Goal: Task Accomplishment & Management: Complete application form

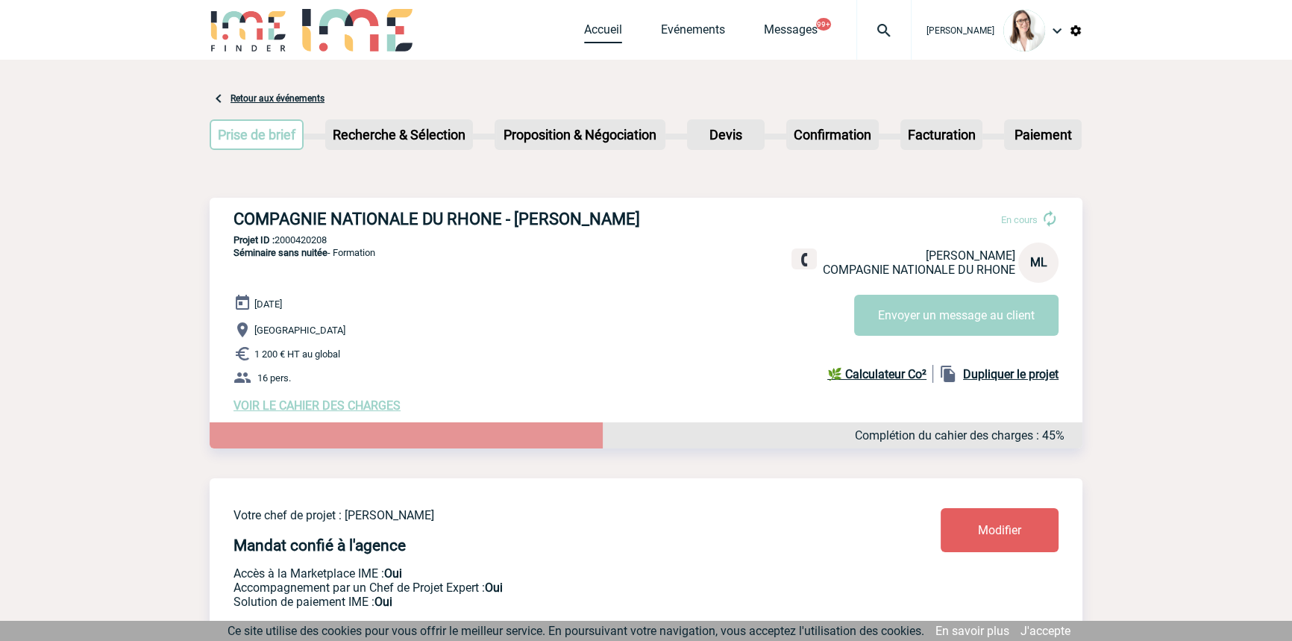
click at [594, 28] on link "Accueil" at bounding box center [603, 32] width 38 height 21
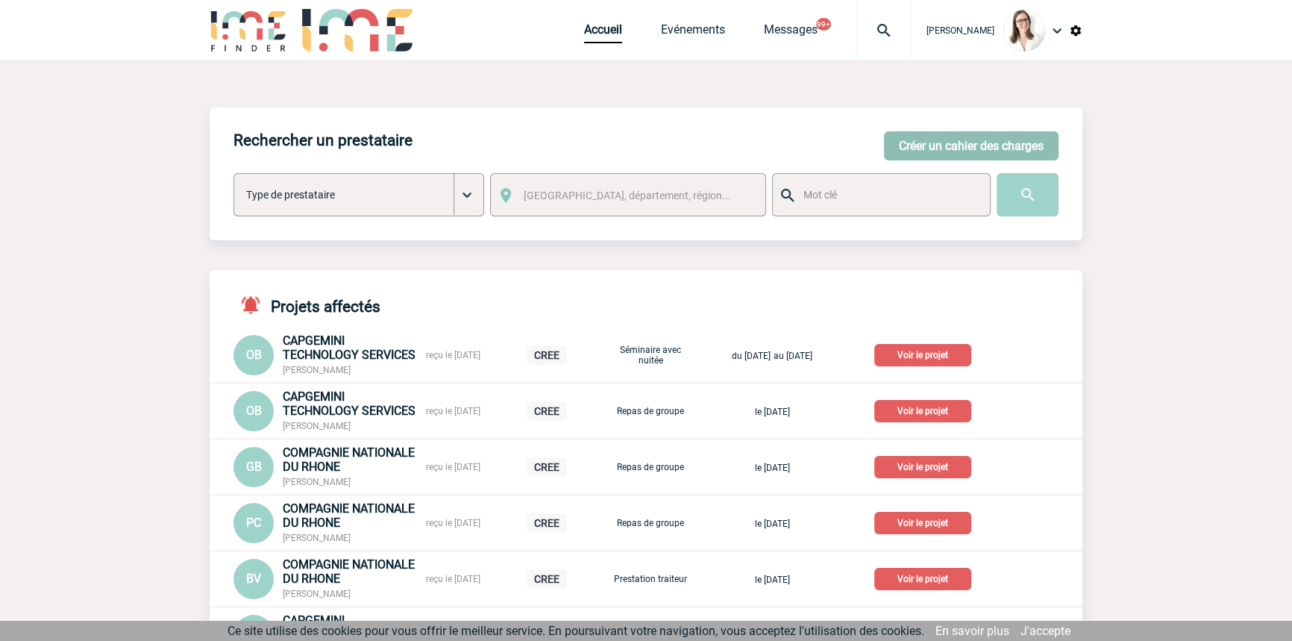
click at [934, 131] on button "Créer un cahier des charges" at bounding box center [971, 145] width 174 height 29
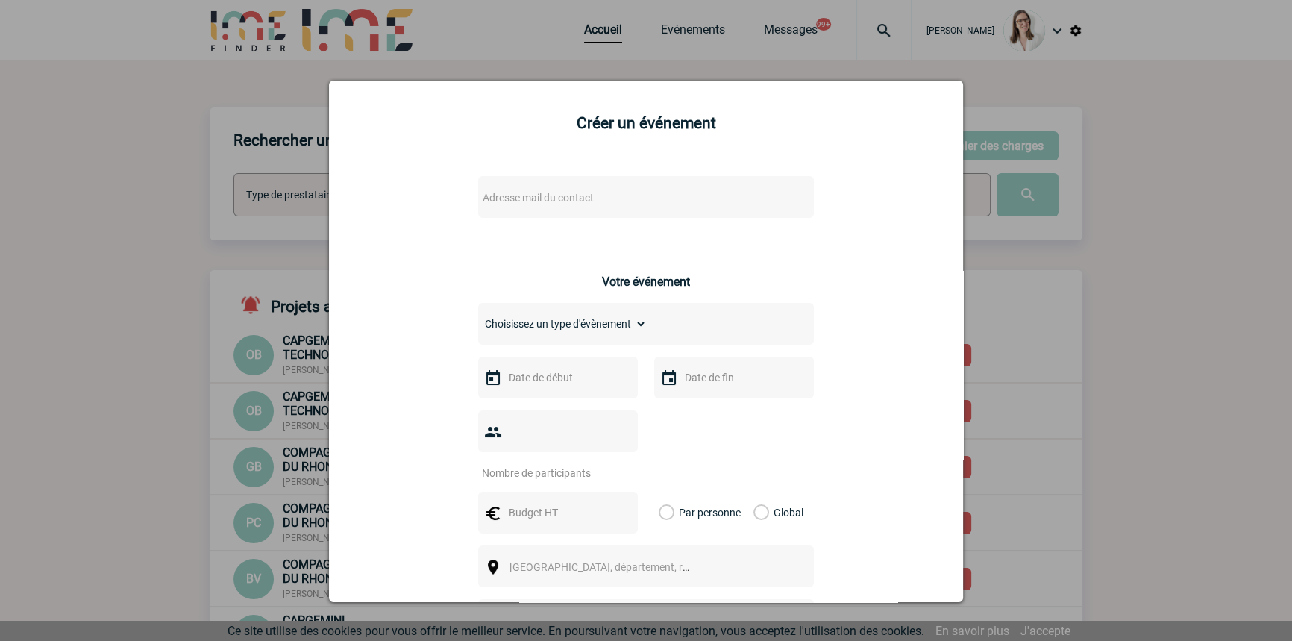
click at [526, 192] on span "Adresse mail du contact" at bounding box center [537, 198] width 111 height 12
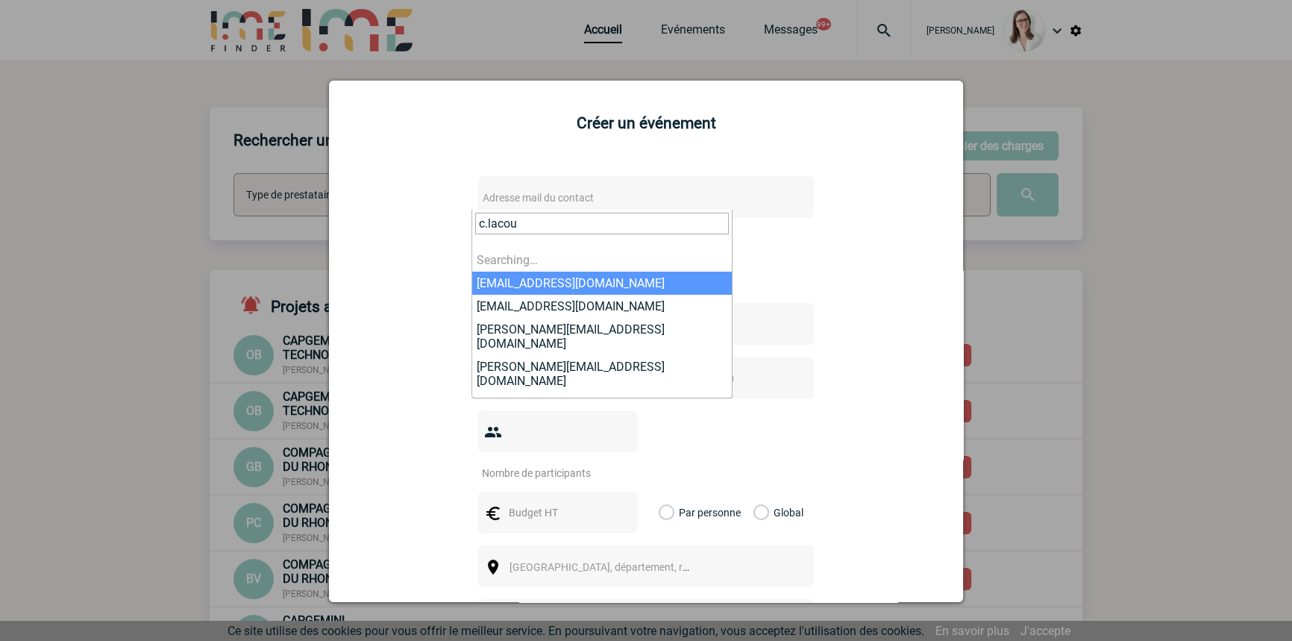
type input "[PERSON_NAME]"
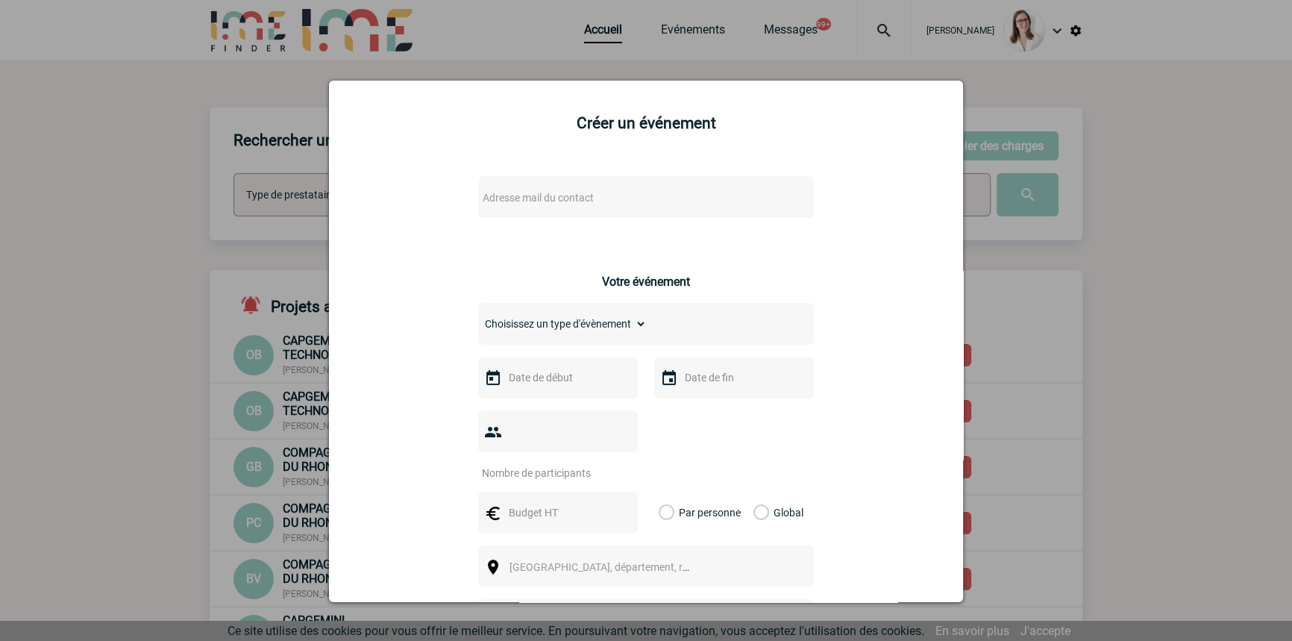
click at [550, 273] on div "Adresse mail du contact Ce contact n'a pas d’entité active dans la plateforme V…" at bounding box center [645, 547] width 597 height 770
click at [553, 268] on div "Adresse mail du contact Ce contact n'a pas d’entité active dans la plateforme V…" at bounding box center [645, 547] width 597 height 770
click at [545, 193] on span "Adresse mail du contact" at bounding box center [537, 198] width 111 height 12
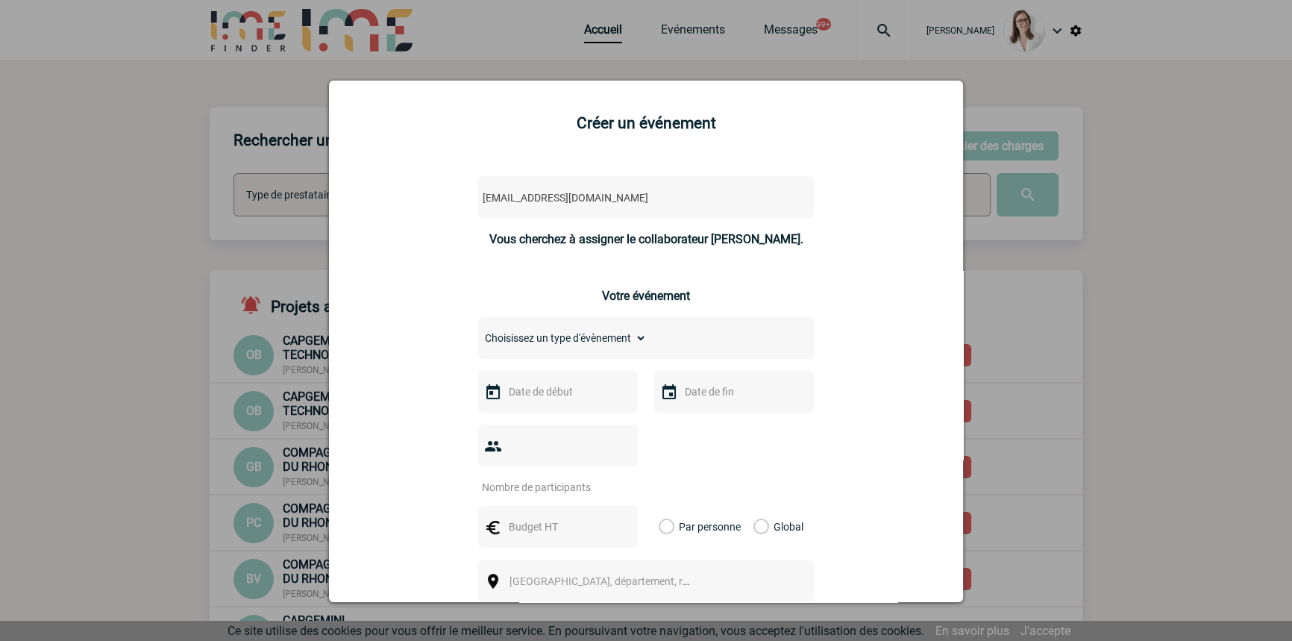
select select "93878"
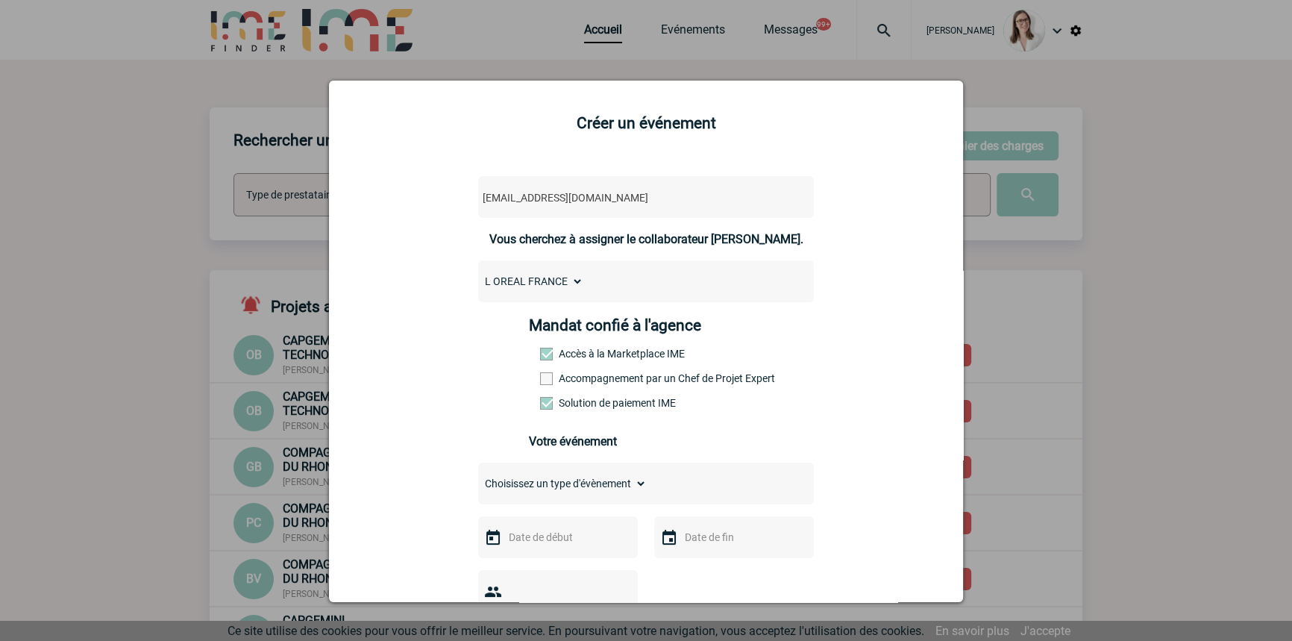
click at [557, 194] on span "[EMAIL_ADDRESS][DOMAIN_NAME]" at bounding box center [606, 197] width 261 height 21
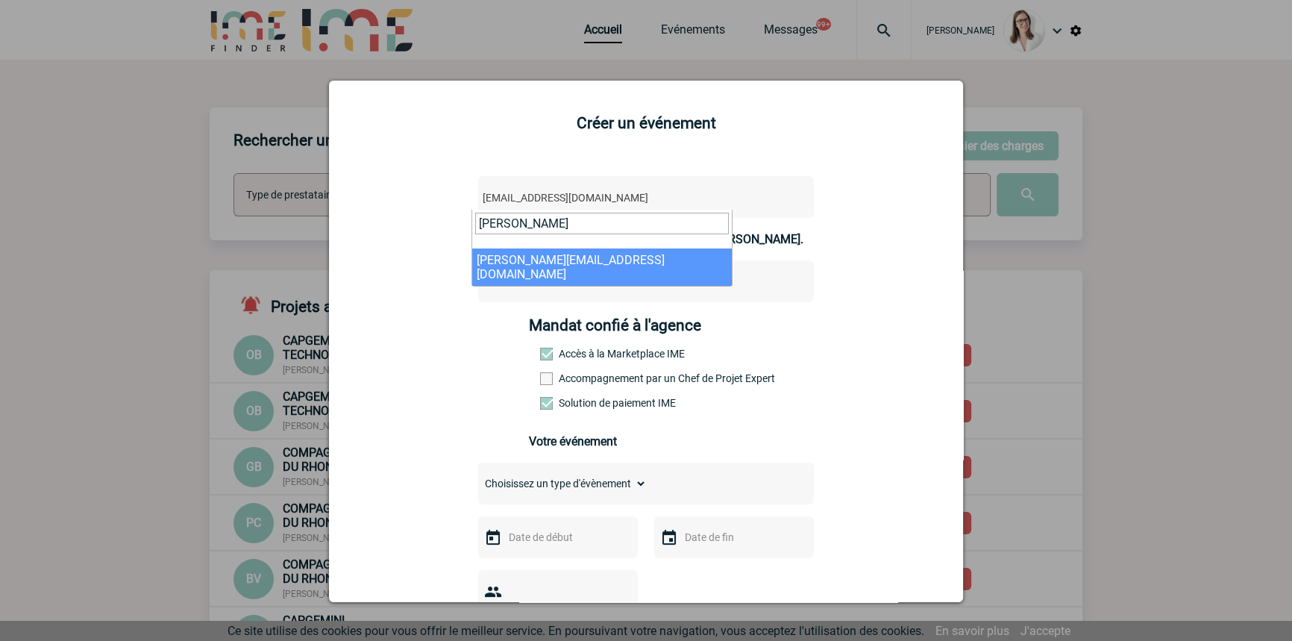
type input "[PERSON_NAME]"
select select "131144"
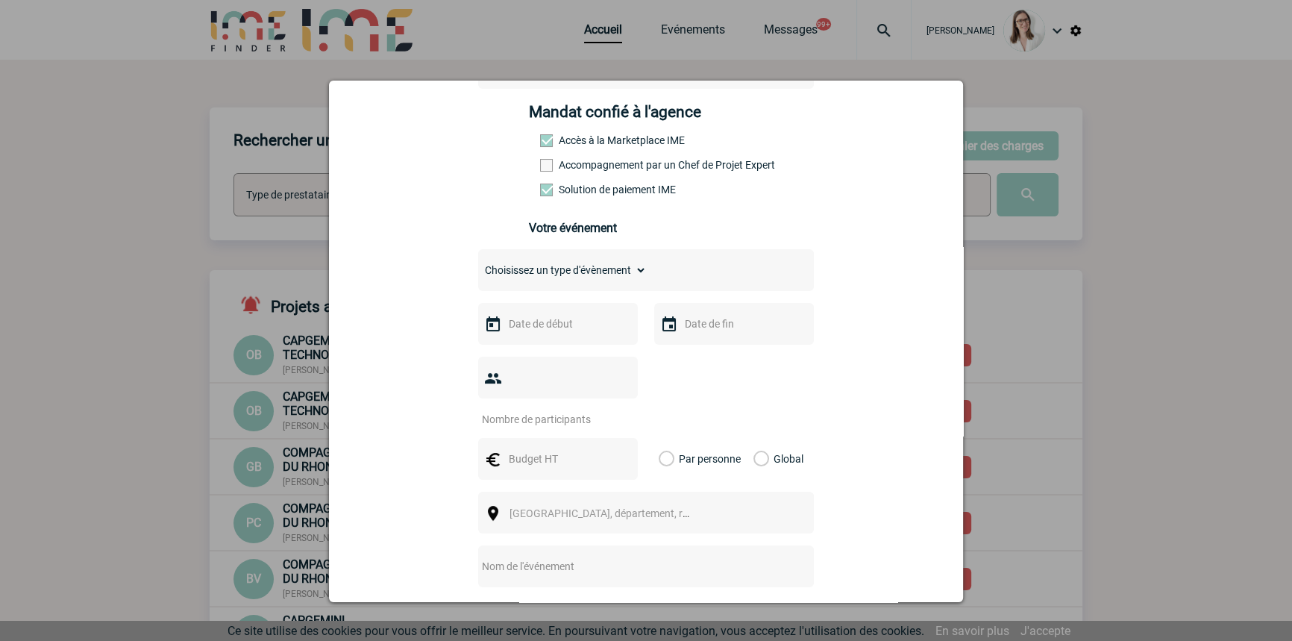
scroll to position [225, 0]
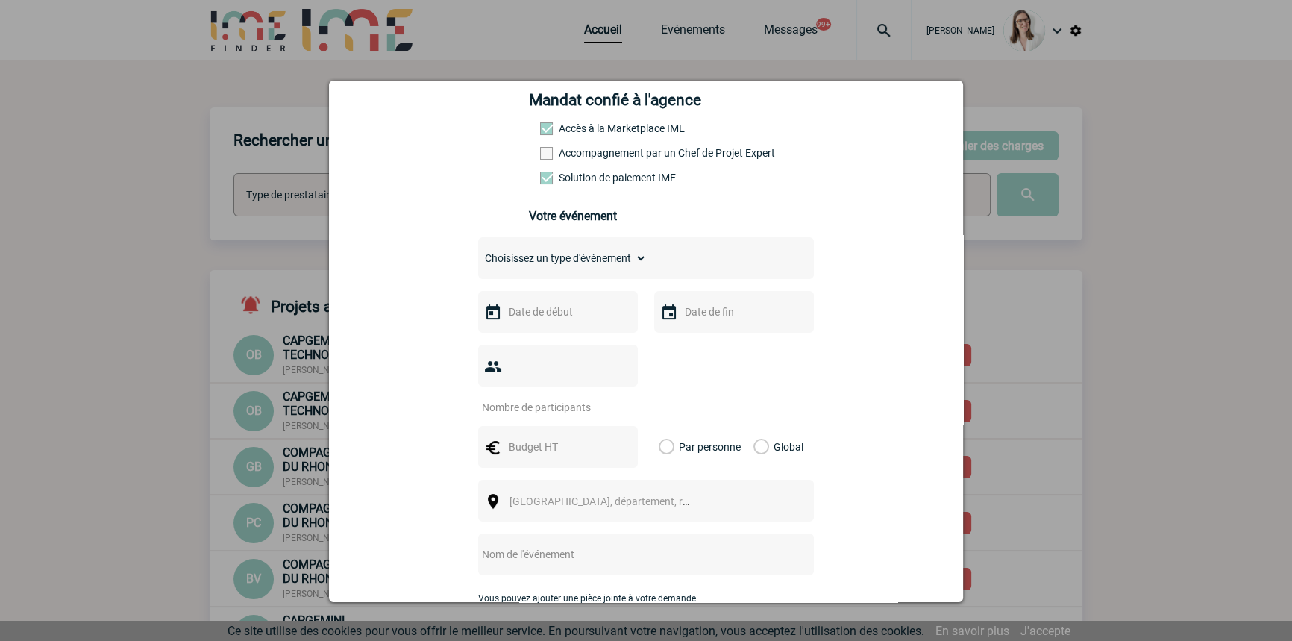
click at [598, 260] on select "Choisissez un type d'évènement Séminaire avec nuitée Séminaire sans nuitée Repa…" at bounding box center [562, 258] width 169 height 21
drag, startPoint x: 586, startPoint y: 266, endPoint x: 579, endPoint y: 271, distance: 8.7
click at [580, 268] on select "Choisissez un type d'évènement Séminaire avec nuitée Séminaire sans nuitée Repa…" at bounding box center [562, 258] width 169 height 21
click at [576, 262] on select "Choisissez un type d'évènement Séminaire avec nuitée Séminaire sans nuitée Repa…" at bounding box center [562, 258] width 169 height 21
select select "5"
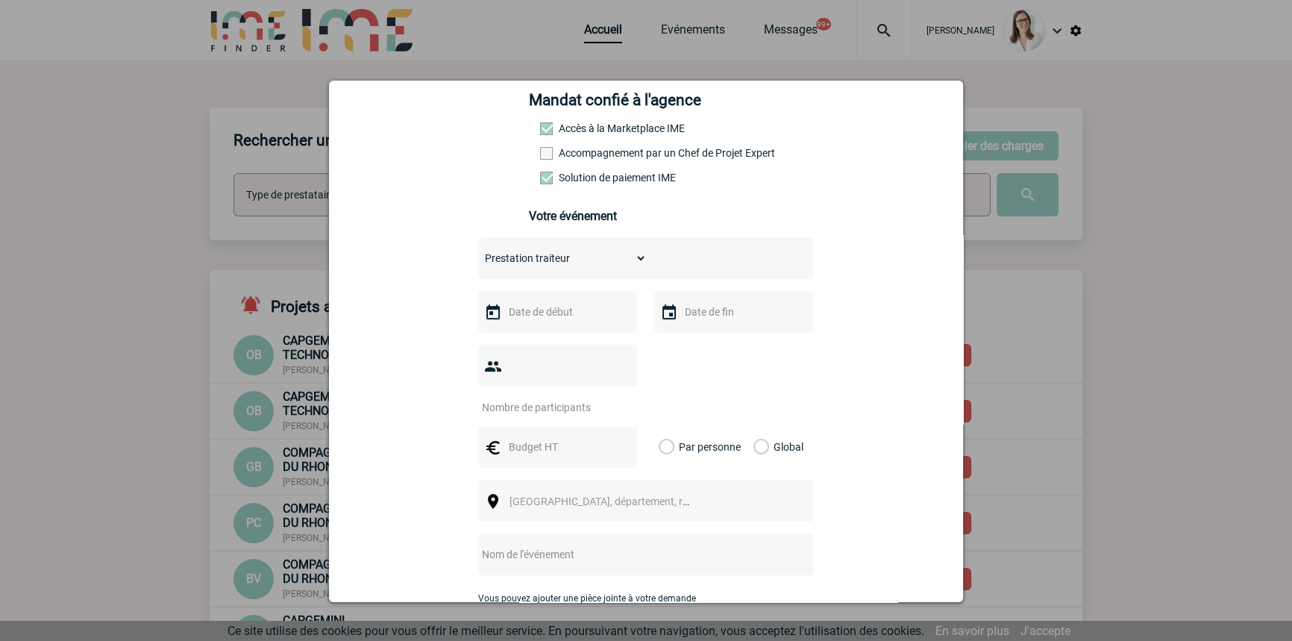
click at [478, 252] on select "Choisissez un type d'évènement Séminaire avec nuitée Séminaire sans nuitée Repa…" at bounding box center [562, 258] width 169 height 21
click at [570, 315] on input "text" at bounding box center [556, 311] width 103 height 19
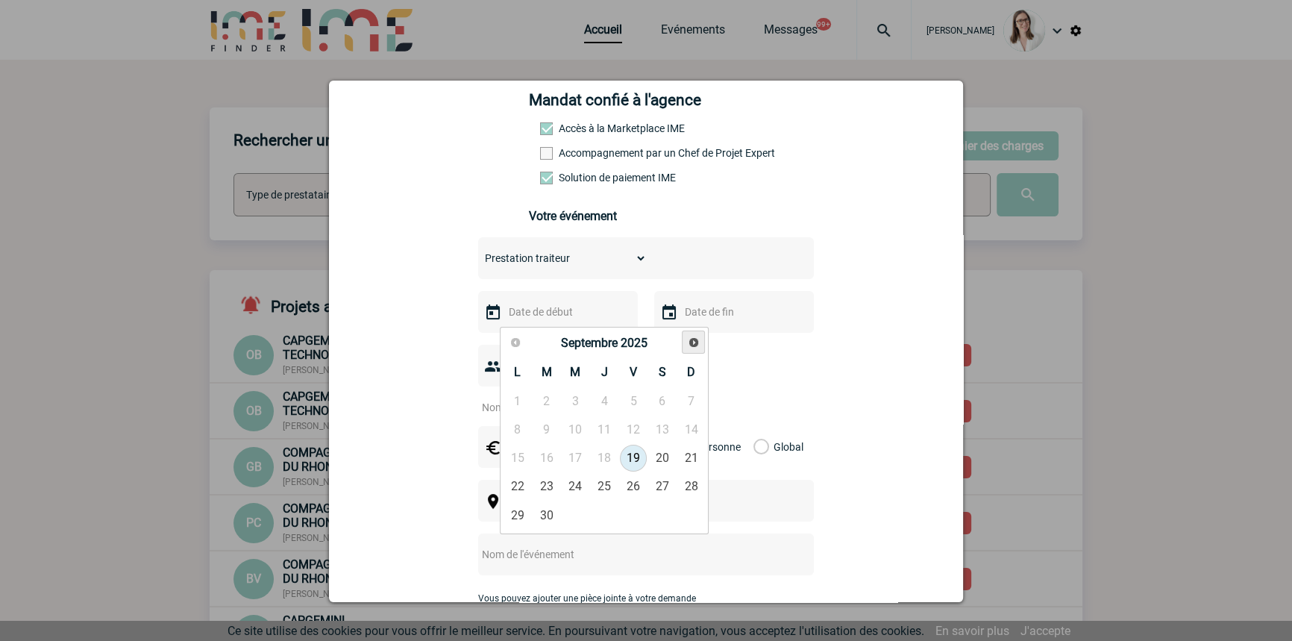
click at [696, 348] on link "Suivant" at bounding box center [693, 341] width 23 height 23
click at [629, 435] on link "10" at bounding box center [634, 429] width 28 height 27
type input "[DATE]"
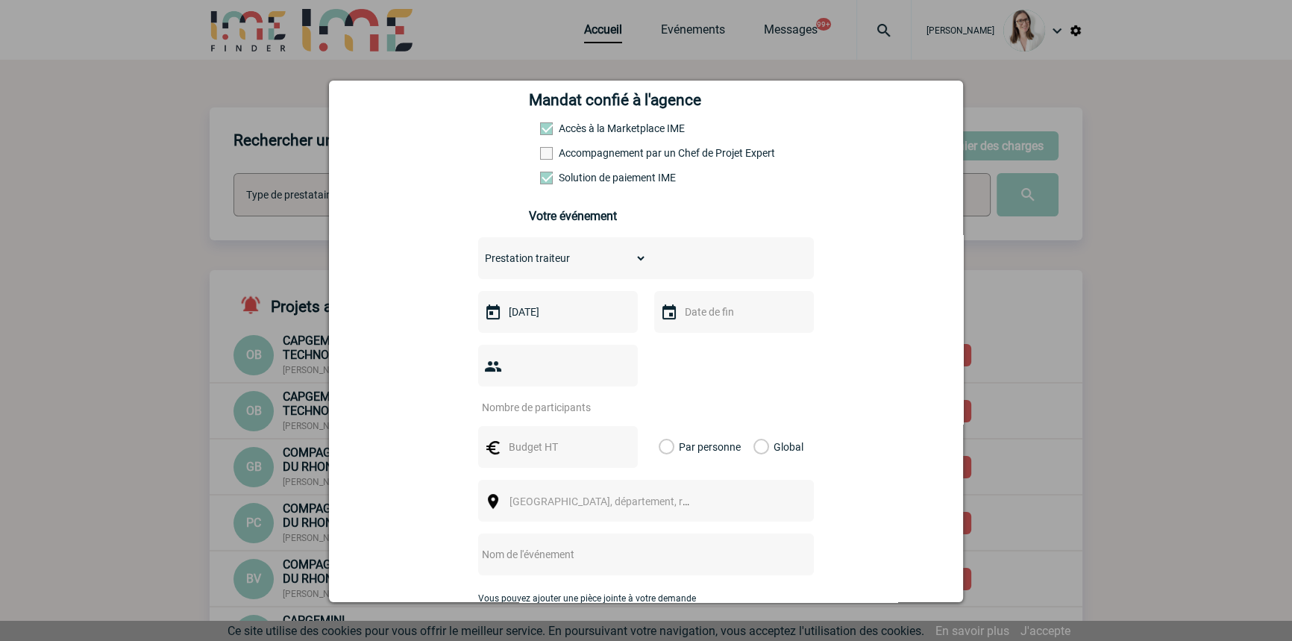
click at [702, 321] on input "text" at bounding box center [732, 311] width 103 height 19
click at [804, 430] on link "10" at bounding box center [810, 429] width 28 height 27
type input "[DATE]"
click at [515, 397] on input "number" at bounding box center [548, 406] width 140 height 19
click at [511, 397] on input "number" at bounding box center [548, 406] width 140 height 19
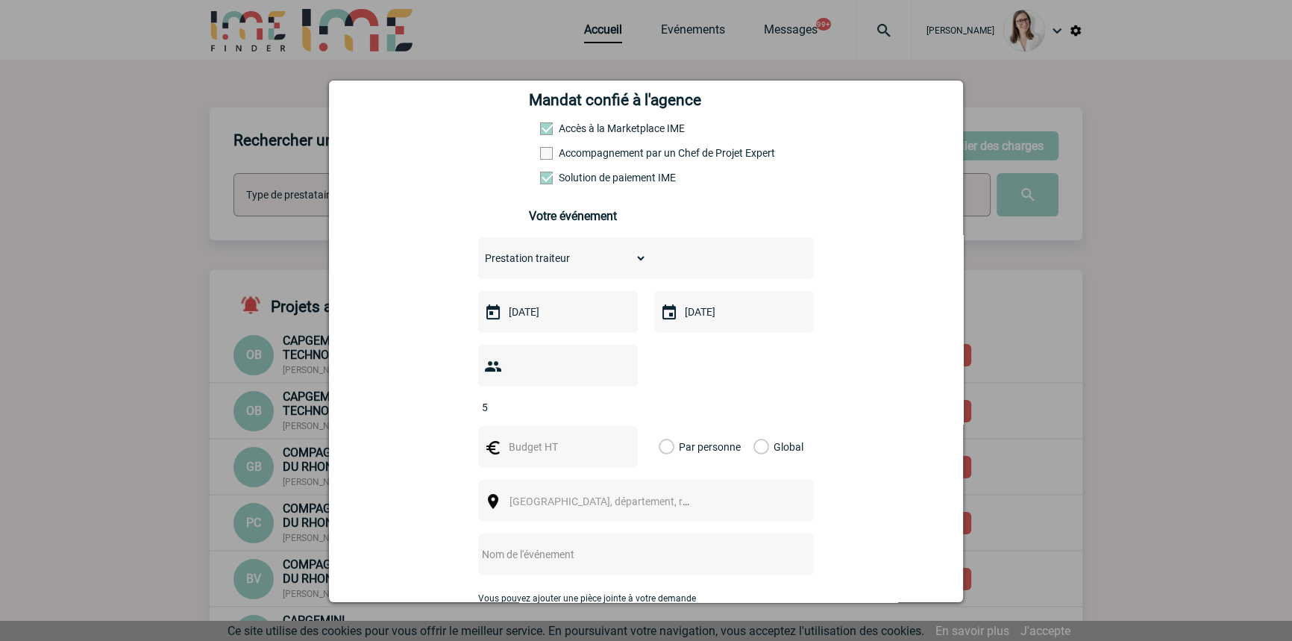
type input "5"
click at [538, 437] on input "text" at bounding box center [556, 446] width 103 height 19
click at [544, 437] on input "text" at bounding box center [556, 446] width 103 height 19
type input "255"
click at [751, 426] on div "Global" at bounding box center [776, 447] width 50 height 42
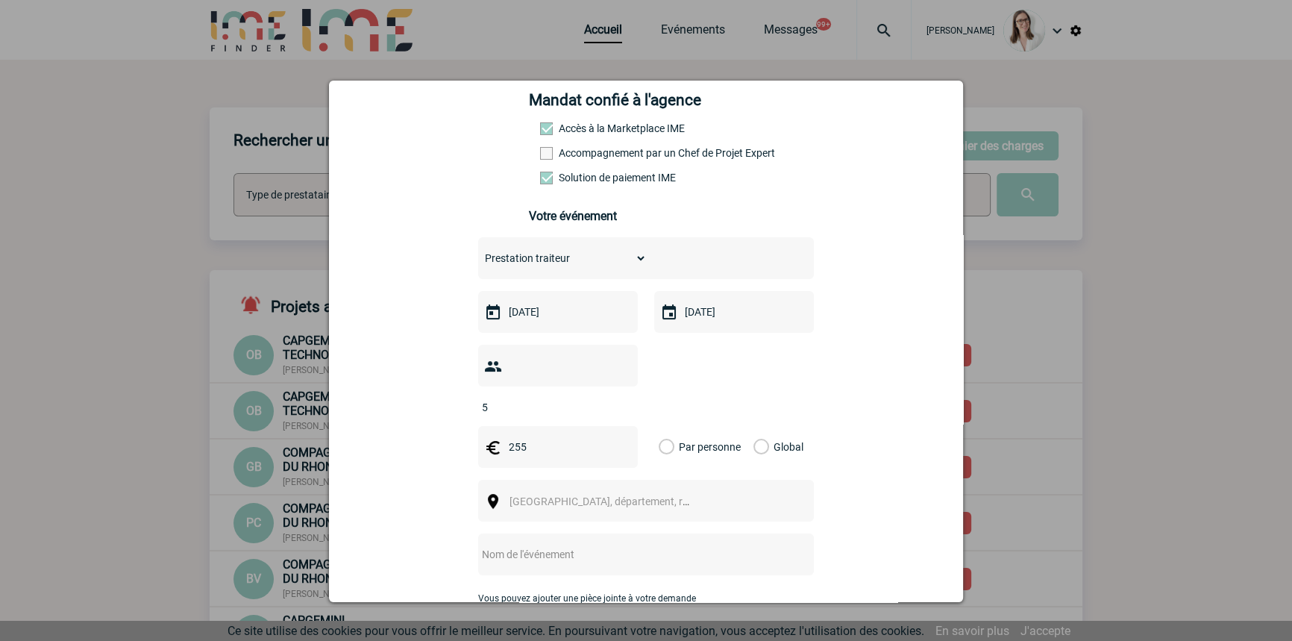
drag, startPoint x: 751, startPoint y: 425, endPoint x: 723, endPoint y: 447, distance: 35.5
click at [753, 426] on label "Global" at bounding box center [758, 447] width 10 height 42
click at [0, 0] on input "Global" at bounding box center [0, 0] width 0 height 0
click at [597, 495] on span "[GEOGRAPHIC_DATA], département, région..." at bounding box center [612, 501] width 207 height 12
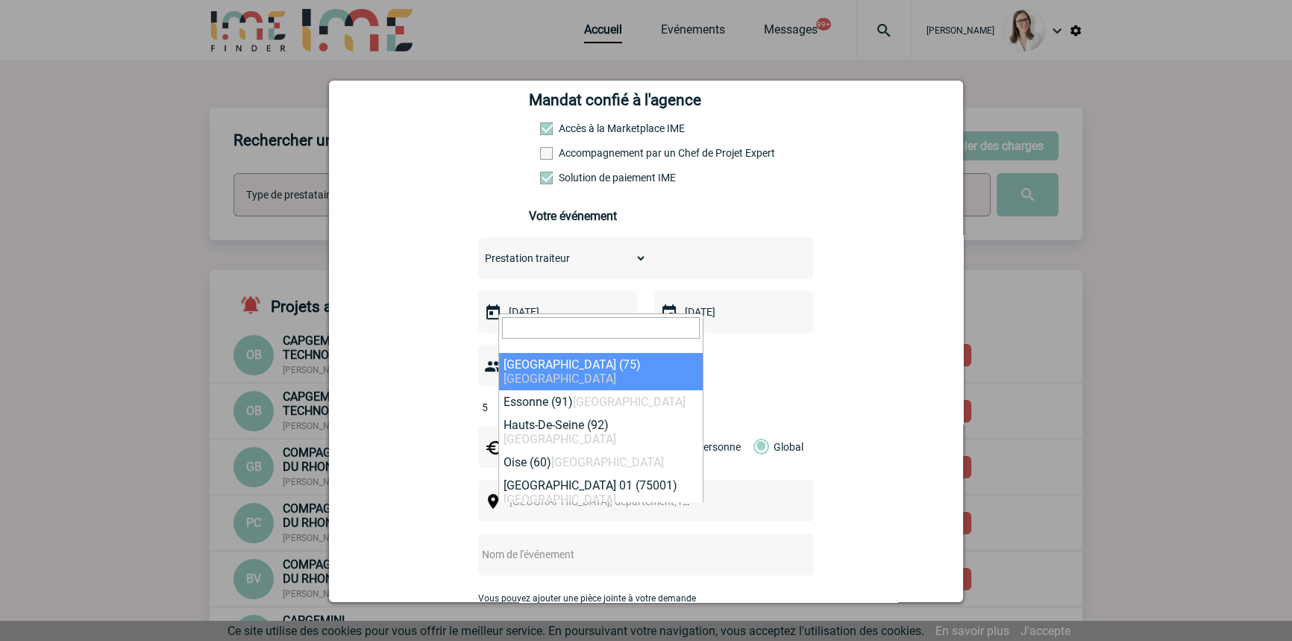
click at [553, 330] on input "search" at bounding box center [601, 328] width 198 height 22
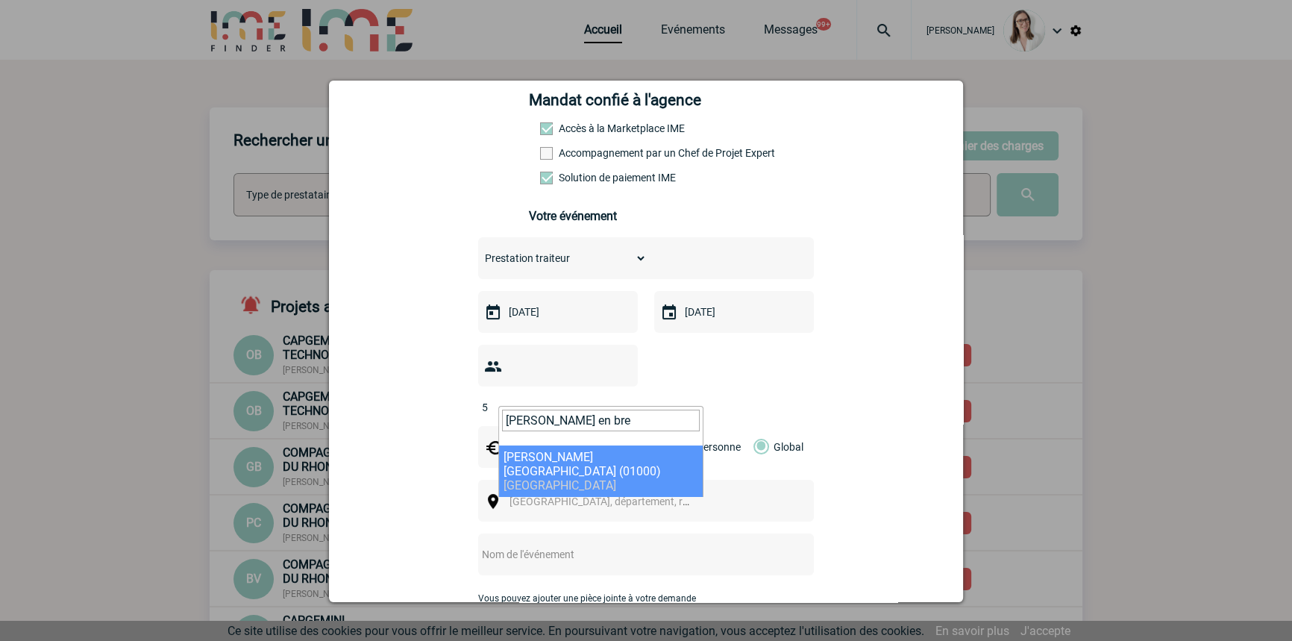
type input "[PERSON_NAME] en bre"
select select "34607"
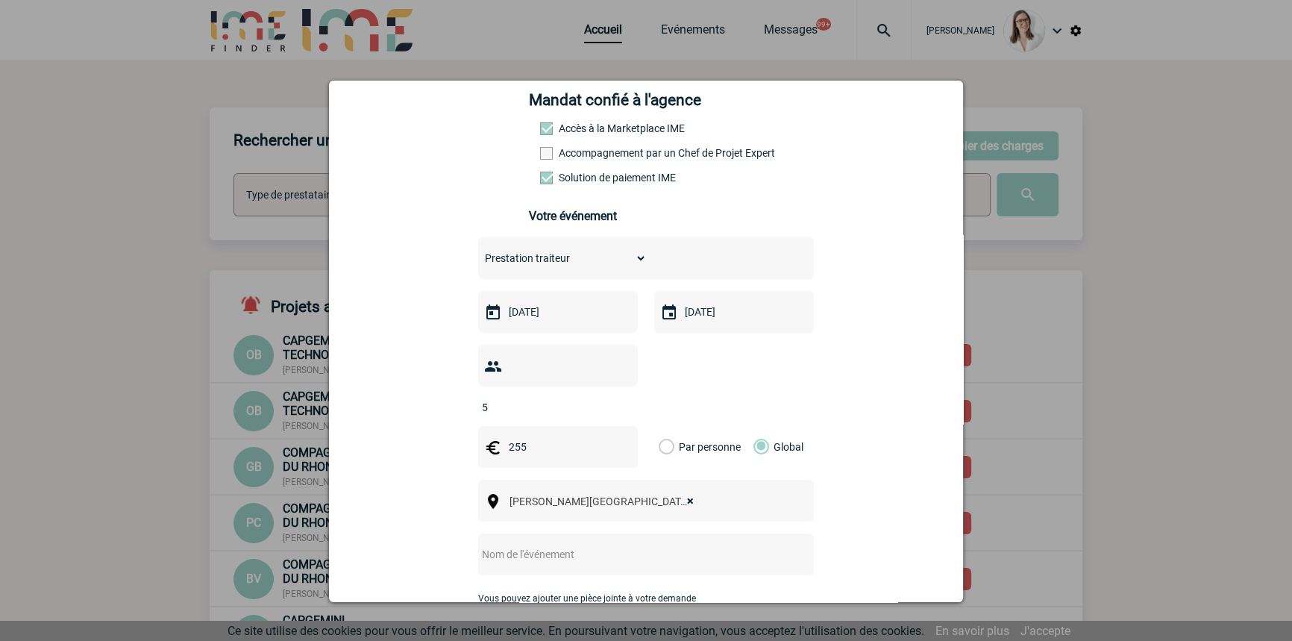
click at [591, 544] on input "text" at bounding box center [626, 553] width 296 height 19
click at [618, 544] on input "CENTRALISATION" at bounding box center [626, 553] width 296 height 19
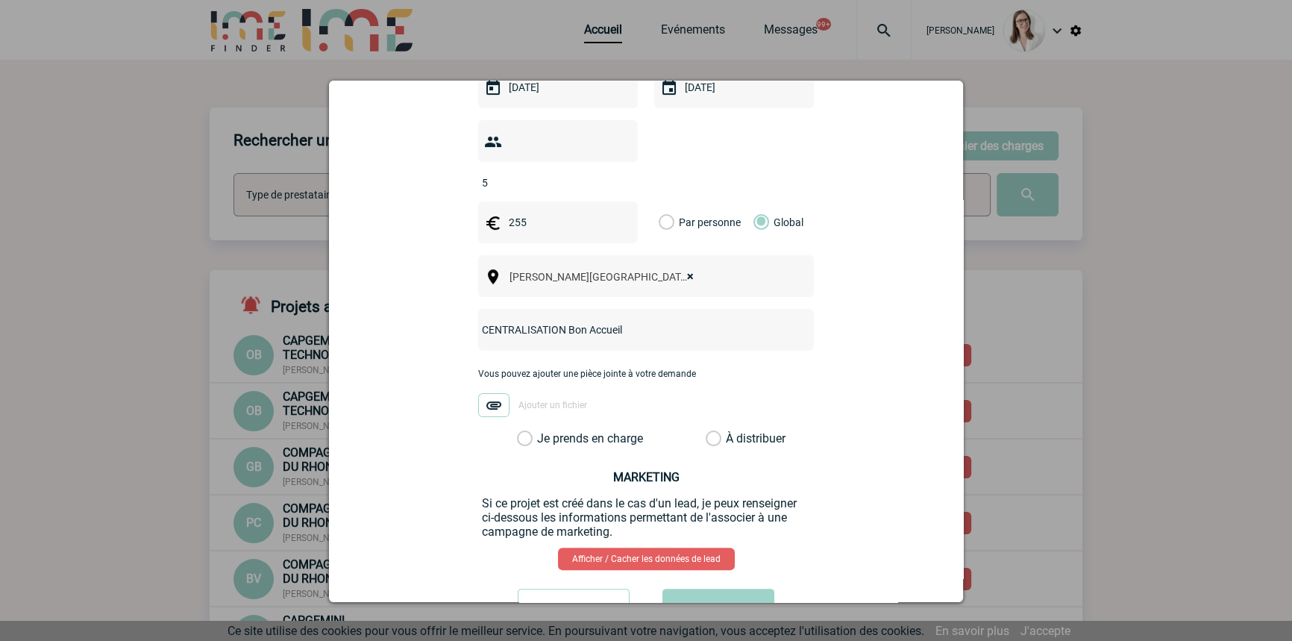
scroll to position [489, 0]
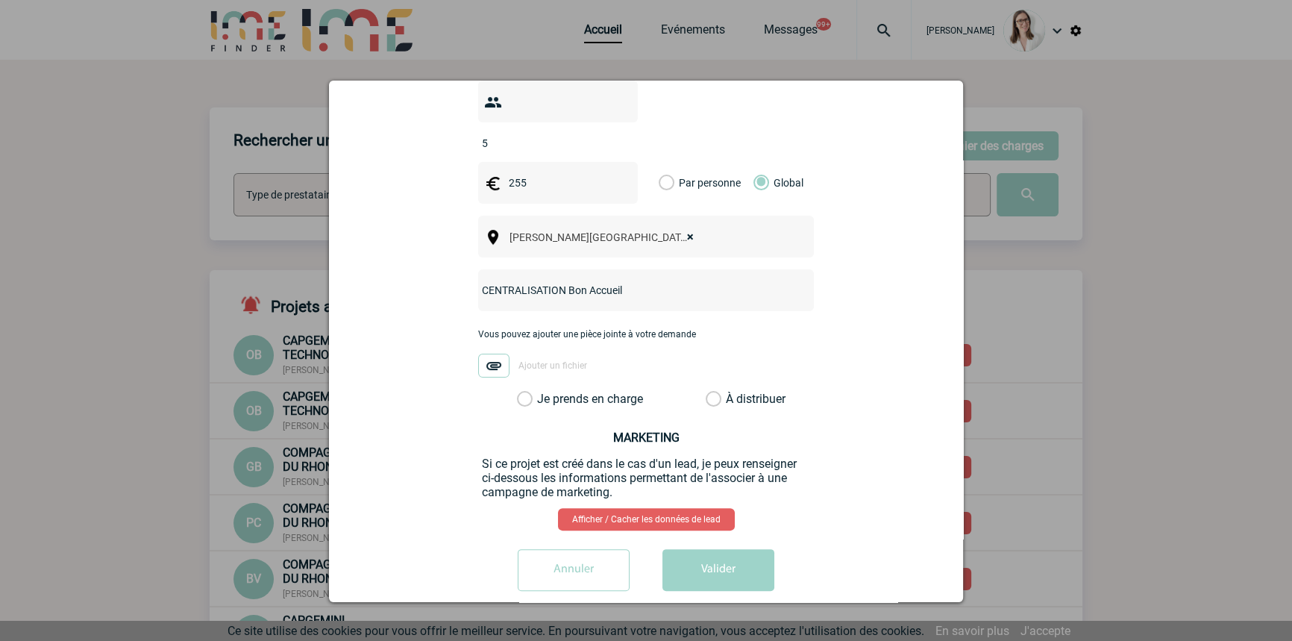
type input "CENTRALISATION Bon Accueil"
drag, startPoint x: 591, startPoint y: 374, endPoint x: 623, endPoint y: 418, distance: 55.0
click at [542, 391] on label "Je prends en charge" at bounding box center [529, 398] width 25 height 15
click at [0, 0] on input "Je prends en charge" at bounding box center [0, 0] width 0 height 0
click at [728, 526] on div "[EMAIL_ADDRESS][DOMAIN_NAME] [DOMAIN_NAME][EMAIL_ADDRESS][DOMAIN_NAME] [DOMAIN_…" at bounding box center [645, 137] width 597 height 929
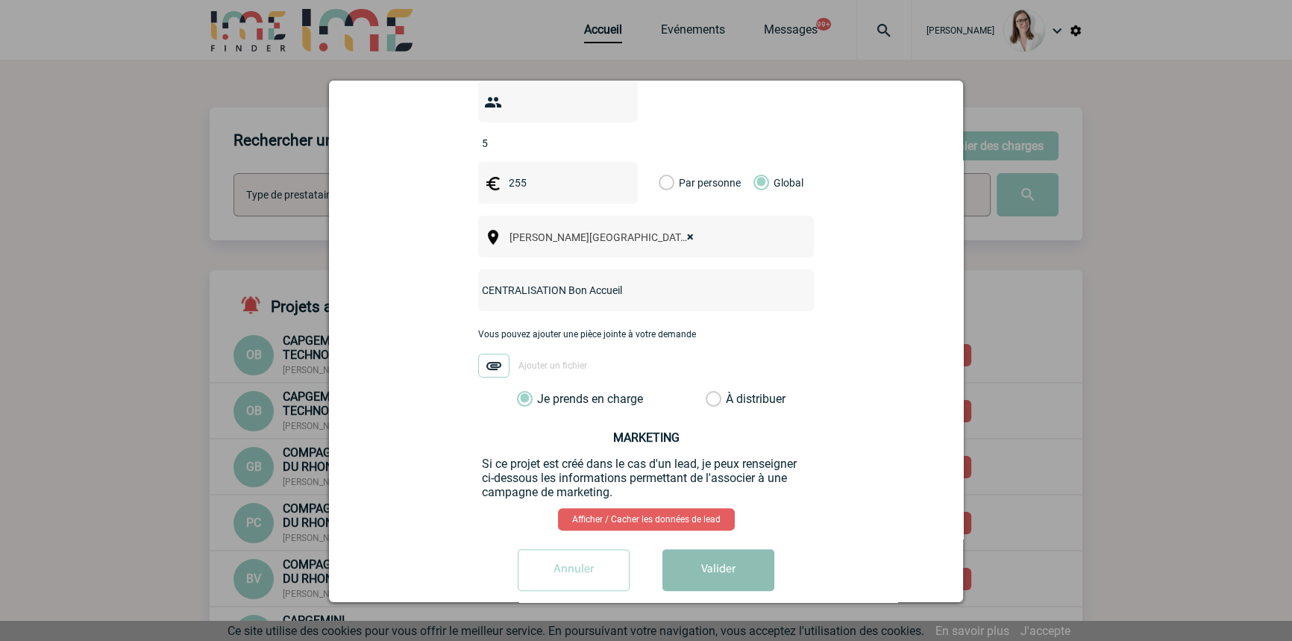
drag, startPoint x: 732, startPoint y: 541, endPoint x: 708, endPoint y: 579, distance: 44.9
click at [732, 549] on button "Valider" at bounding box center [718, 570] width 112 height 42
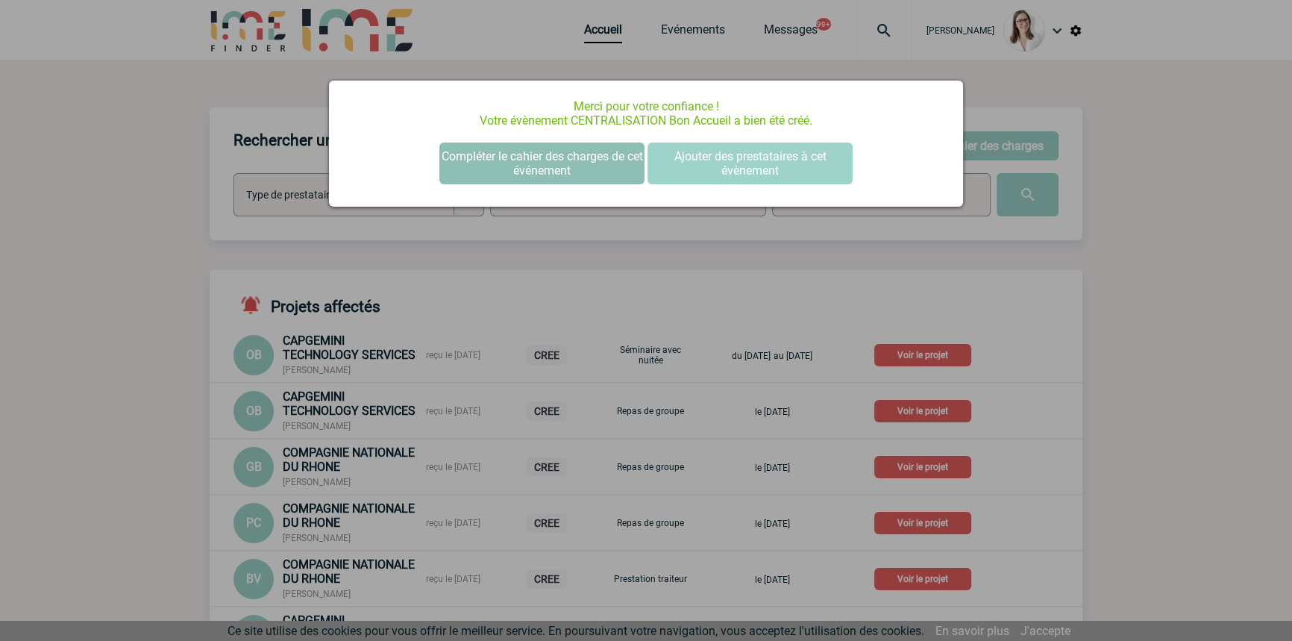
click at [506, 170] on button "Compléter le cahier des charges de cet événement" at bounding box center [541, 163] width 205 height 42
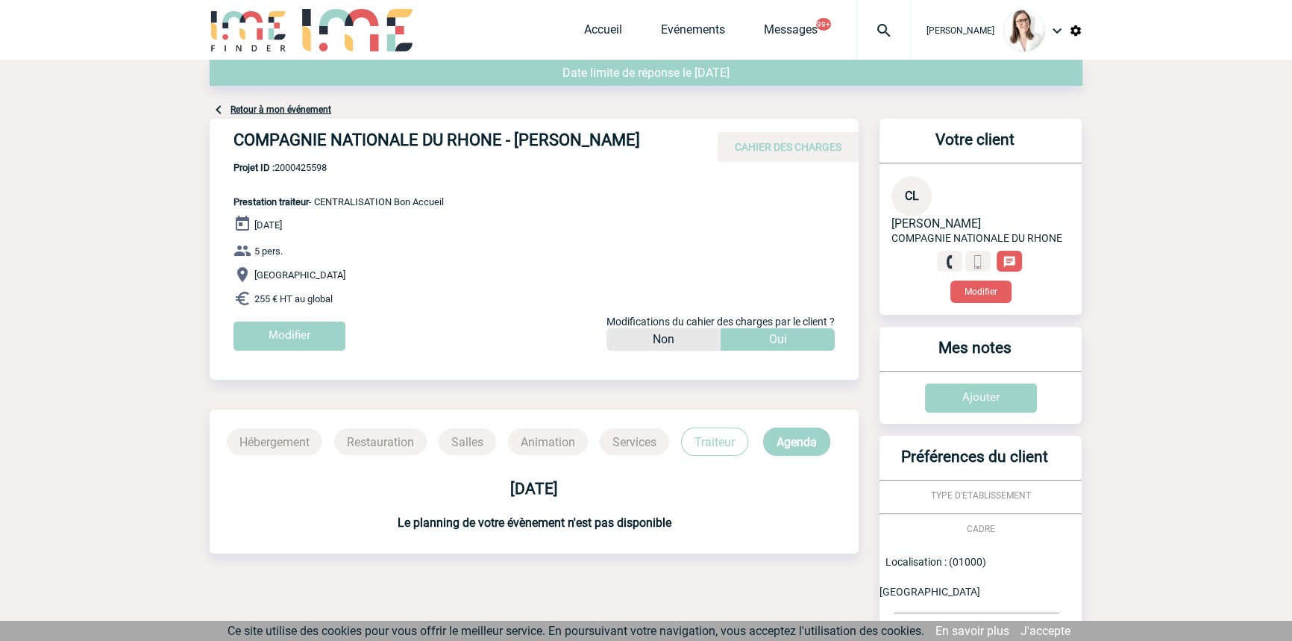
click at [320, 158] on div "COMPAGNIE NATIONALE DU RHONE - [PERSON_NAME] CAHIER DES CHARGES" at bounding box center [534, 140] width 649 height 43
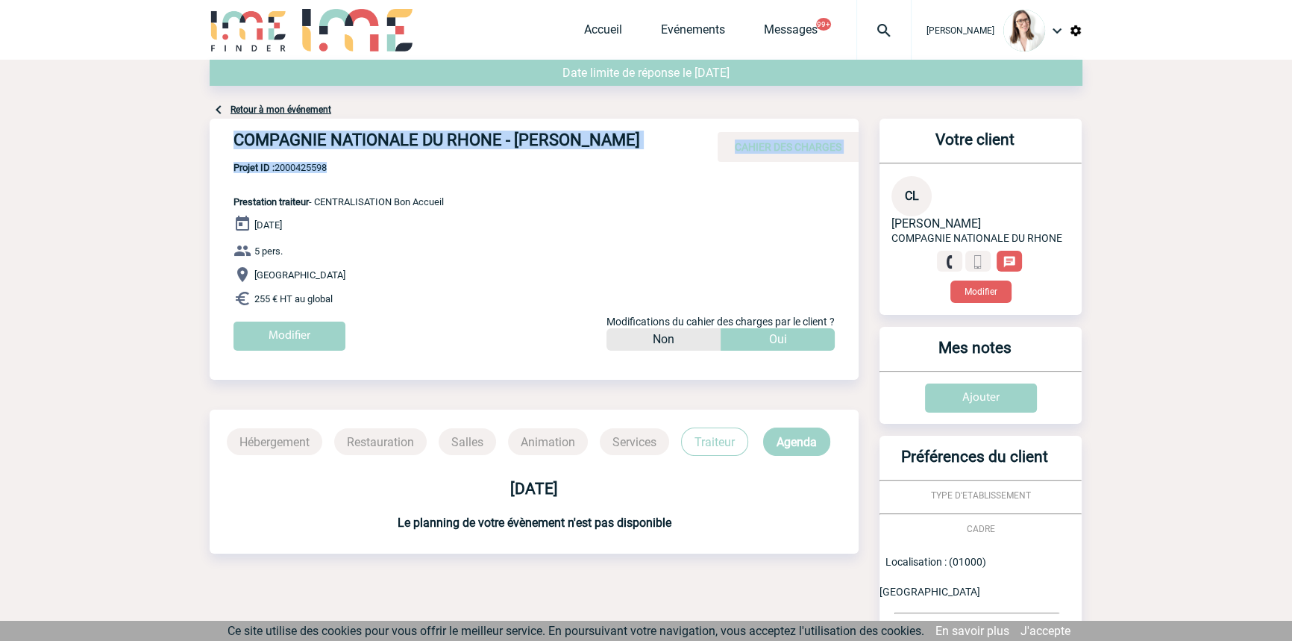
click at [321, 163] on div "COMPAGNIE NATIONALE DU RHONE - Catherine LACOUR CAHIER DES CHARGES COMPAGNIE NA…" at bounding box center [534, 240] width 649 height 243
click at [321, 163] on span "Projet ID : 2000425598" at bounding box center [338, 167] width 210 height 11
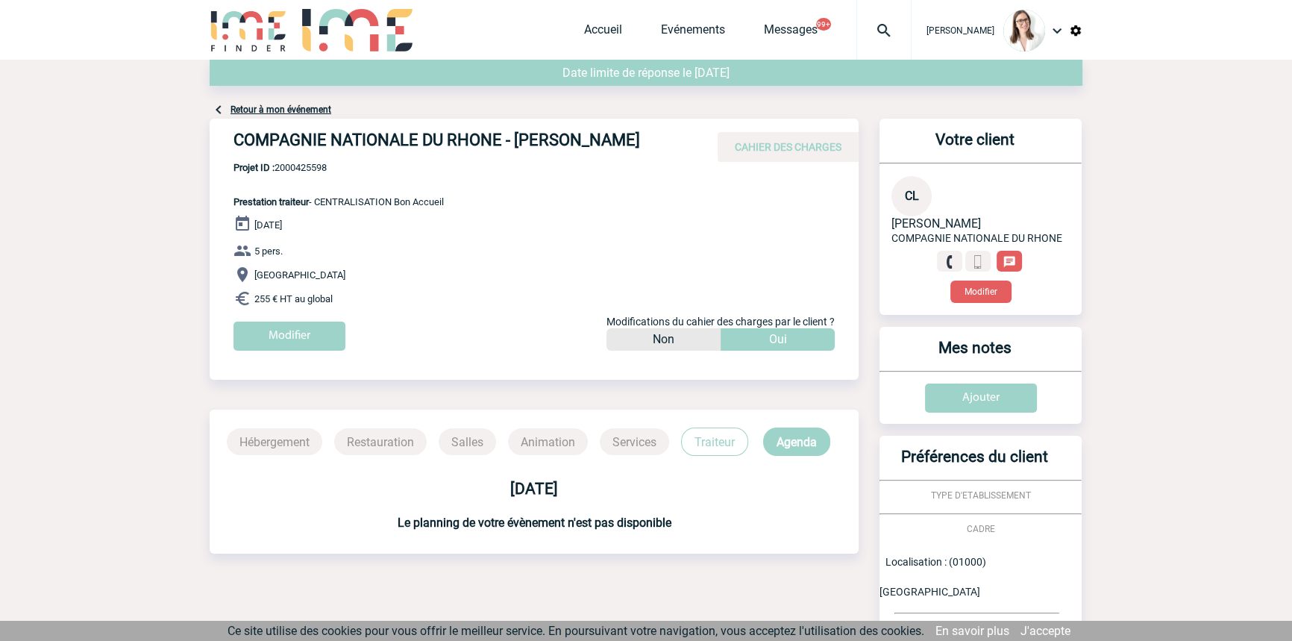
click at [321, 183] on p "Projet ID : 2000425598 Prestation traiteur - CENTRALISATION Bon Accueil" at bounding box center [327, 184] width 234 height 45
click at [318, 164] on span "Projet ID : 2000425598" at bounding box center [338, 167] width 210 height 11
copy span "2000425598"
